Goal: Register for event/course

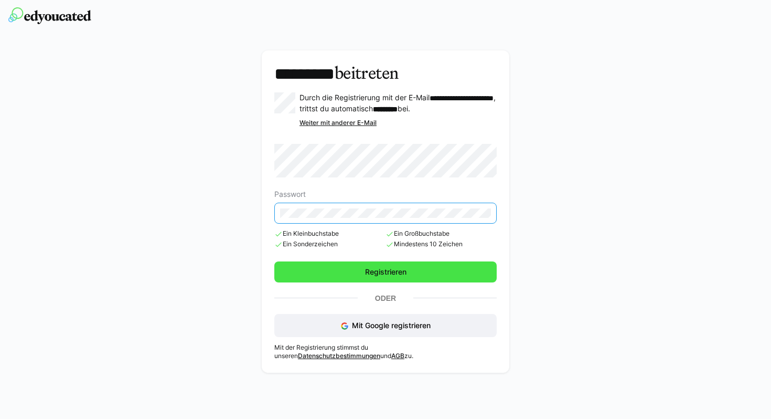
click at [370, 277] on span "Registrieren" at bounding box center [386, 271] width 45 height 10
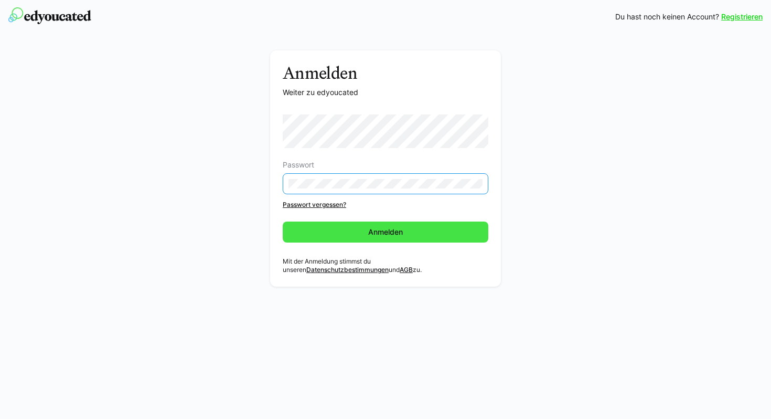
click at [394, 238] on span "Anmelden" at bounding box center [386, 231] width 206 height 21
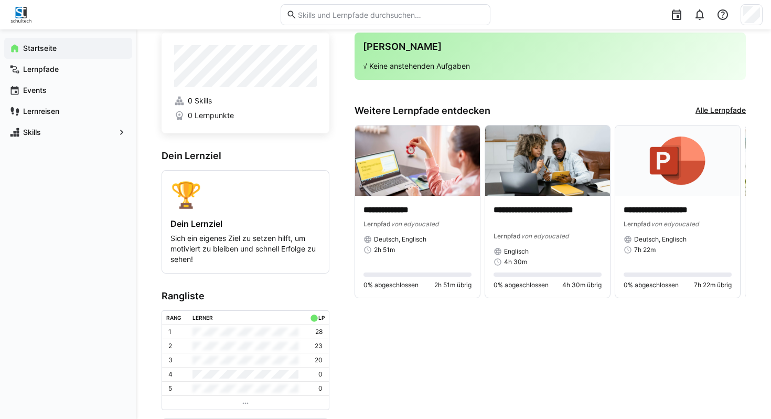
scroll to position [69, 0]
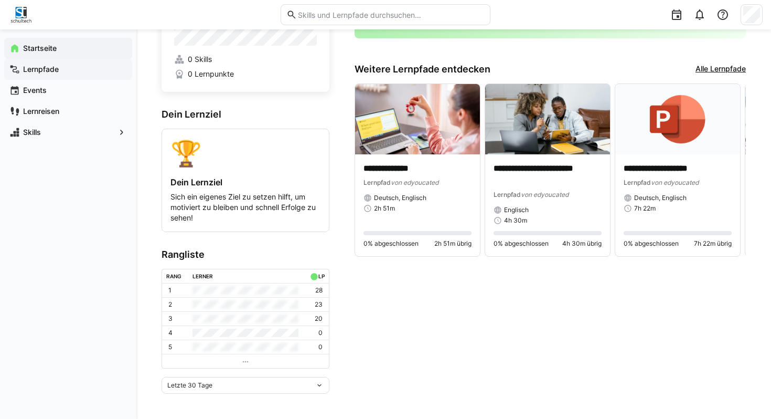
click at [62, 68] on span "Lernpfade" at bounding box center [74, 69] width 105 height 10
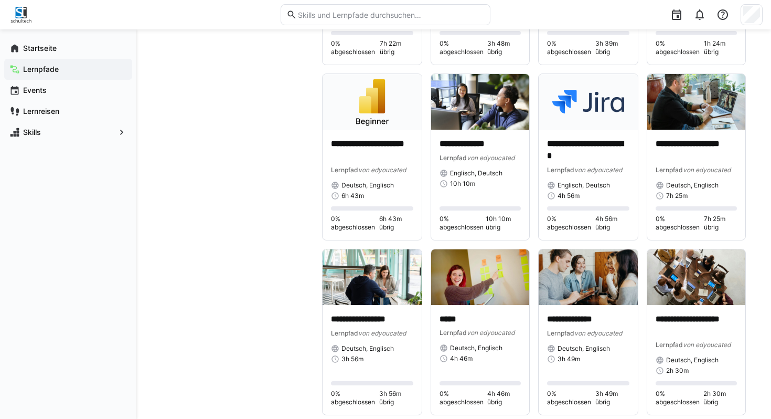
scroll to position [1973, 0]
click at [72, 92] on span "Events" at bounding box center [74, 90] width 105 height 10
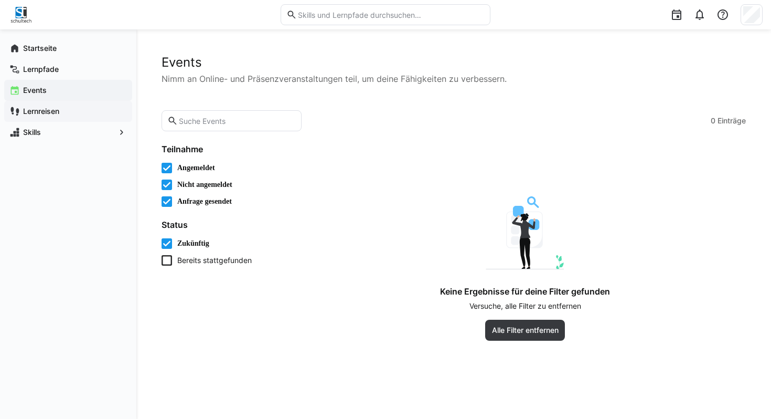
click at [67, 114] on span "Lernreisen" at bounding box center [74, 111] width 105 height 10
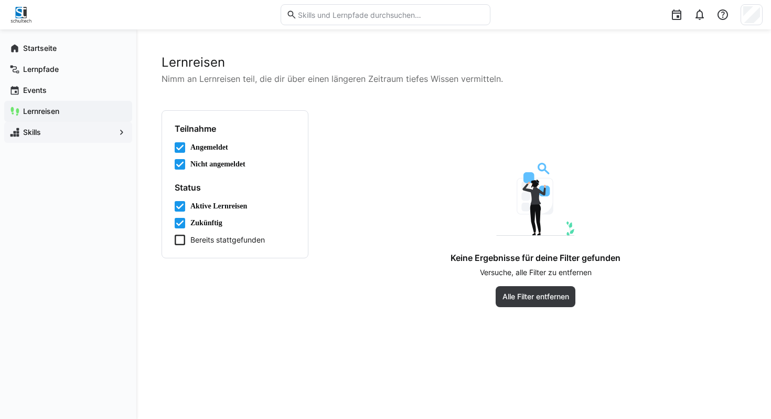
click at [66, 135] on span "Skills" at bounding box center [68, 132] width 93 height 10
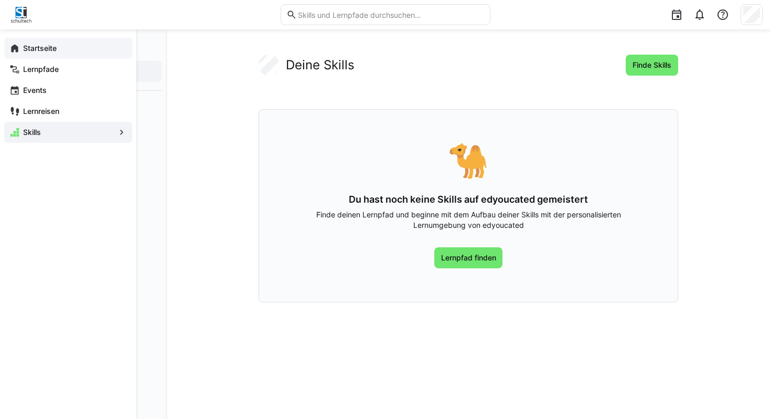
click at [41, 39] on div "Startseite" at bounding box center [68, 48] width 128 height 21
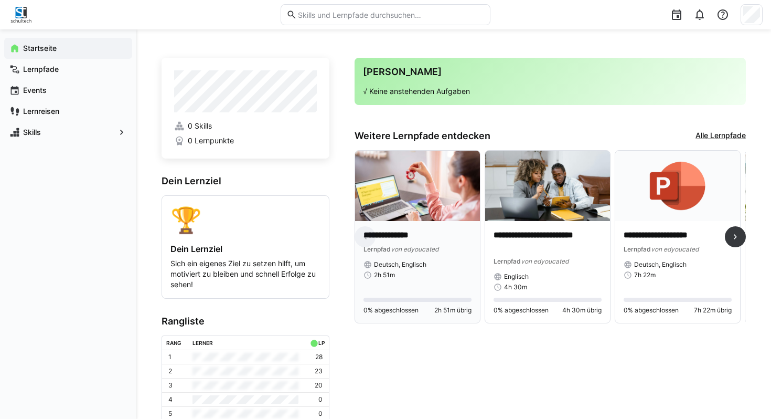
click at [413, 175] on img at bounding box center [417, 186] width 125 height 70
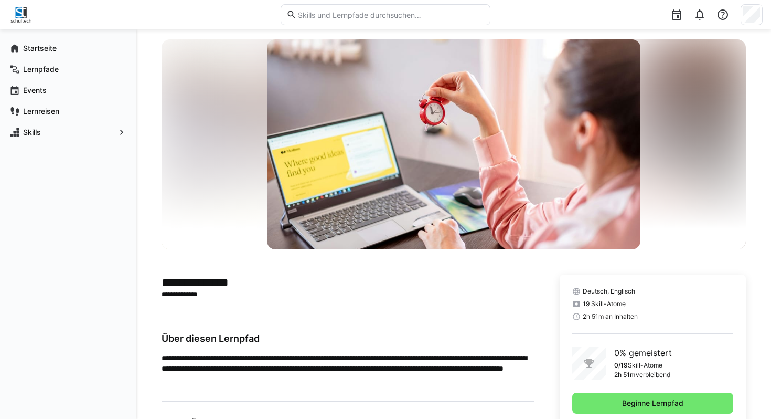
scroll to position [15, 0]
